Goal: Transaction & Acquisition: Purchase product/service

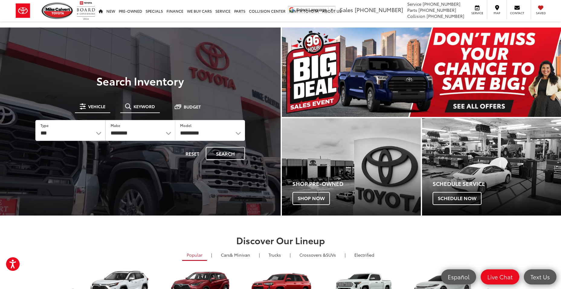
click at [153, 105] on span "Keyword" at bounding box center [143, 106] width 21 height 4
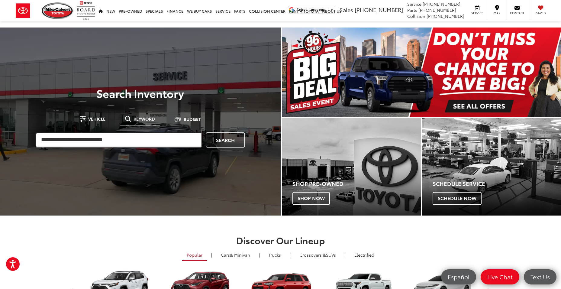
click at [143, 140] on input "search" at bounding box center [118, 139] width 167 height 15
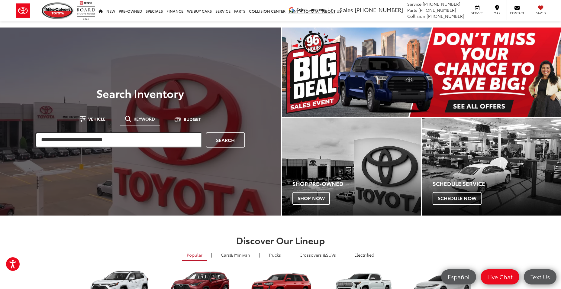
paste input "******"
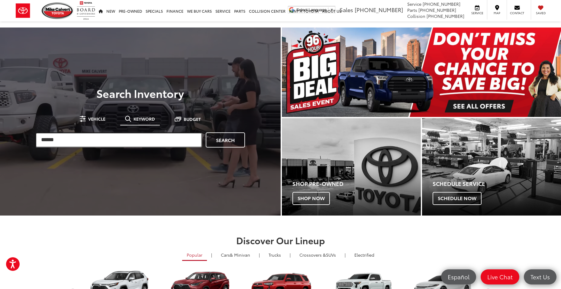
type input "******"
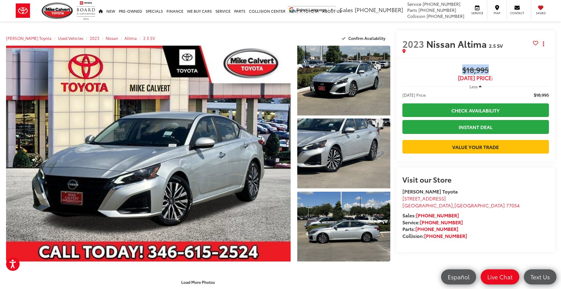
drag, startPoint x: 496, startPoint y: 72, endPoint x: 459, endPoint y: 67, distance: 37.7
click at [459, 67] on span "$18,995" at bounding box center [475, 70] width 146 height 9
drag, startPoint x: 459, startPoint y: 67, endPoint x: 484, endPoint y: 71, distance: 26.3
copy span "$18,995"
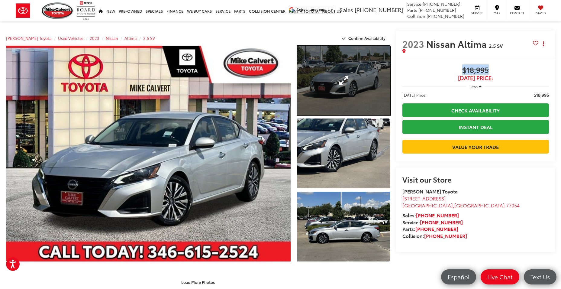
click at [336, 75] on link "Expand Photo 1" at bounding box center [343, 81] width 93 height 70
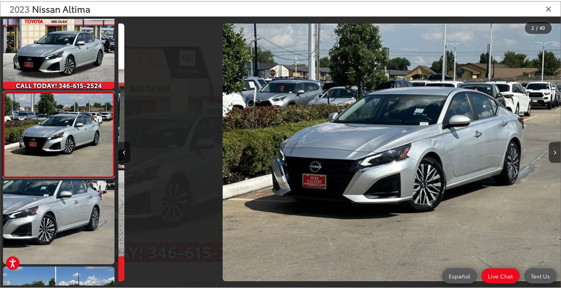
scroll to position [0, 446]
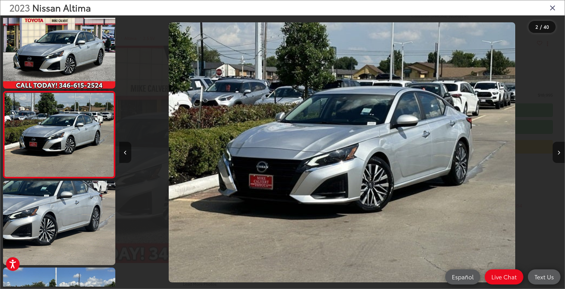
click at [551, 4] on icon "Close gallery" at bounding box center [553, 8] width 6 height 8
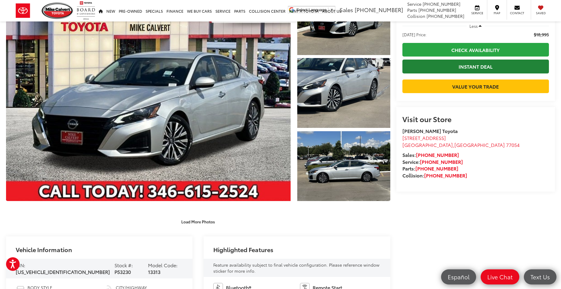
scroll to position [0, 0]
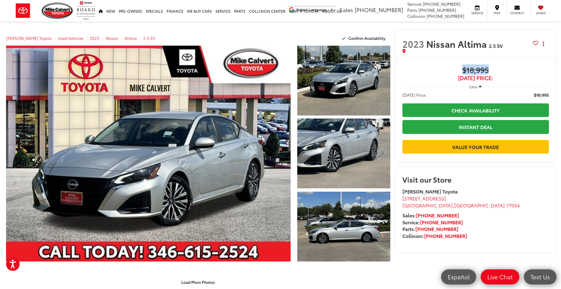
drag, startPoint x: 499, startPoint y: 67, endPoint x: 459, endPoint y: 70, distance: 40.5
click at [459, 70] on span "$18,995" at bounding box center [475, 70] width 146 height 9
drag, startPoint x: 459, startPoint y: 70, endPoint x: 466, endPoint y: 71, distance: 7.6
copy span "$18,995"
